Goal: Task Accomplishment & Management: Use online tool/utility

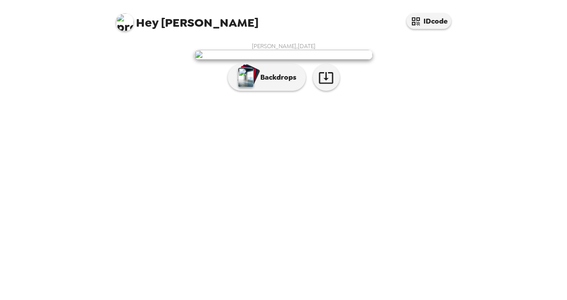
scroll to position [21, 0]
click at [263, 83] on p "Backdrops" at bounding box center [276, 77] width 41 height 11
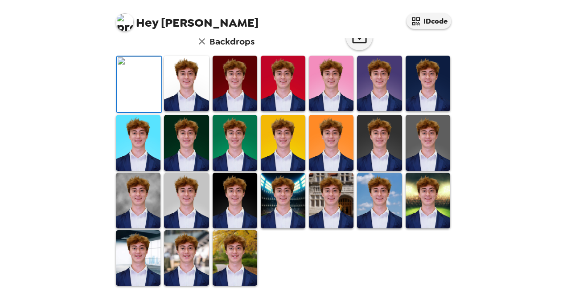
scroll to position [240, 0]
click at [412, 222] on img at bounding box center [428, 201] width 45 height 56
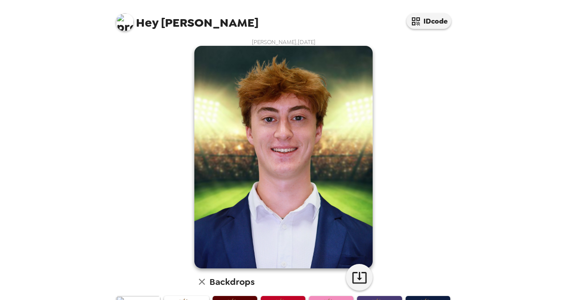
scroll to position [0, 0]
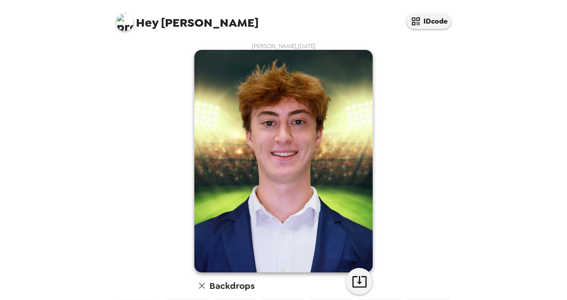
click at [414, 217] on div "[PERSON_NAME] , [DATE] Backdrops" at bounding box center [283, 287] width 339 height 490
